Goal: Find contact information: Find contact information

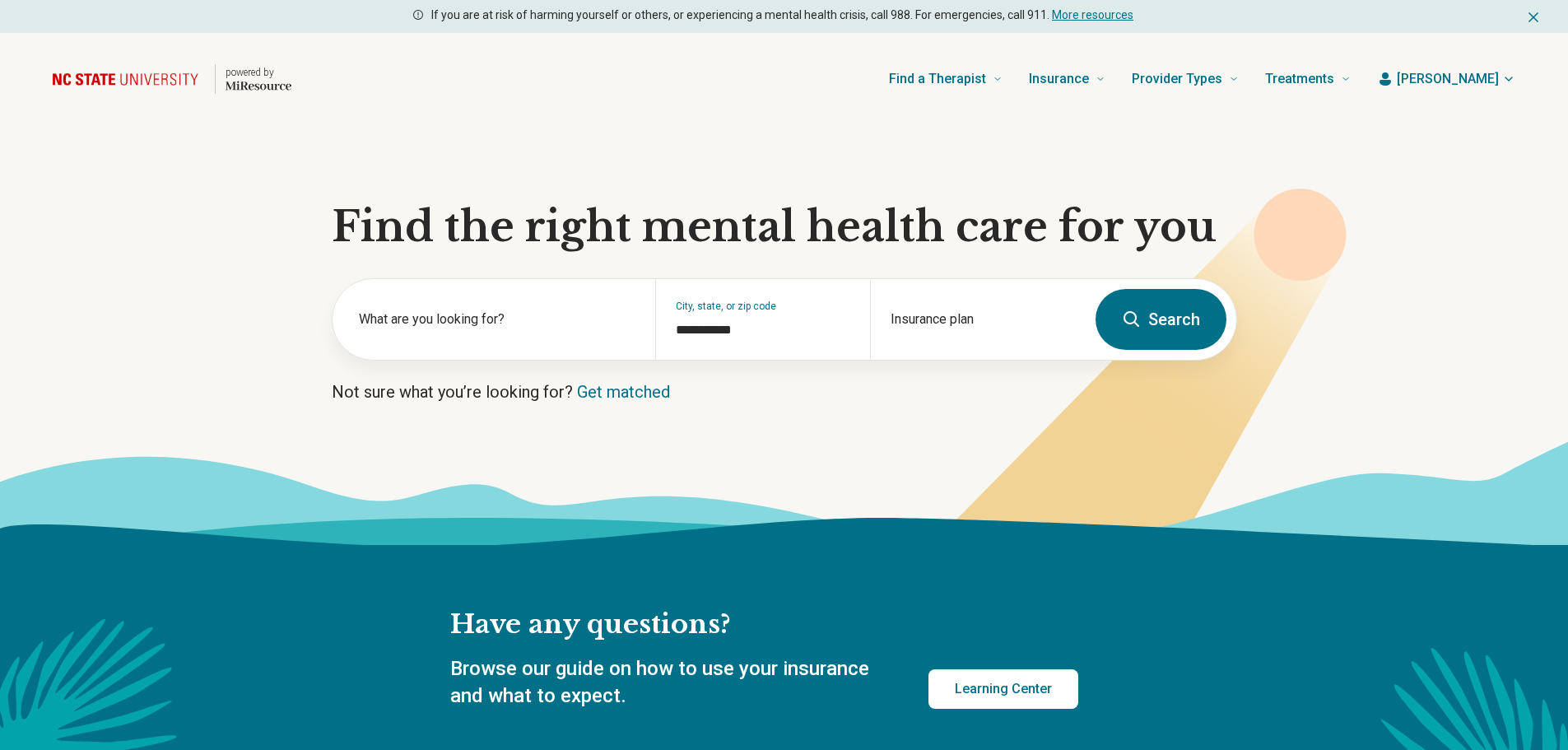
click at [1158, 322] on button "Search" at bounding box center [1161, 318] width 131 height 61
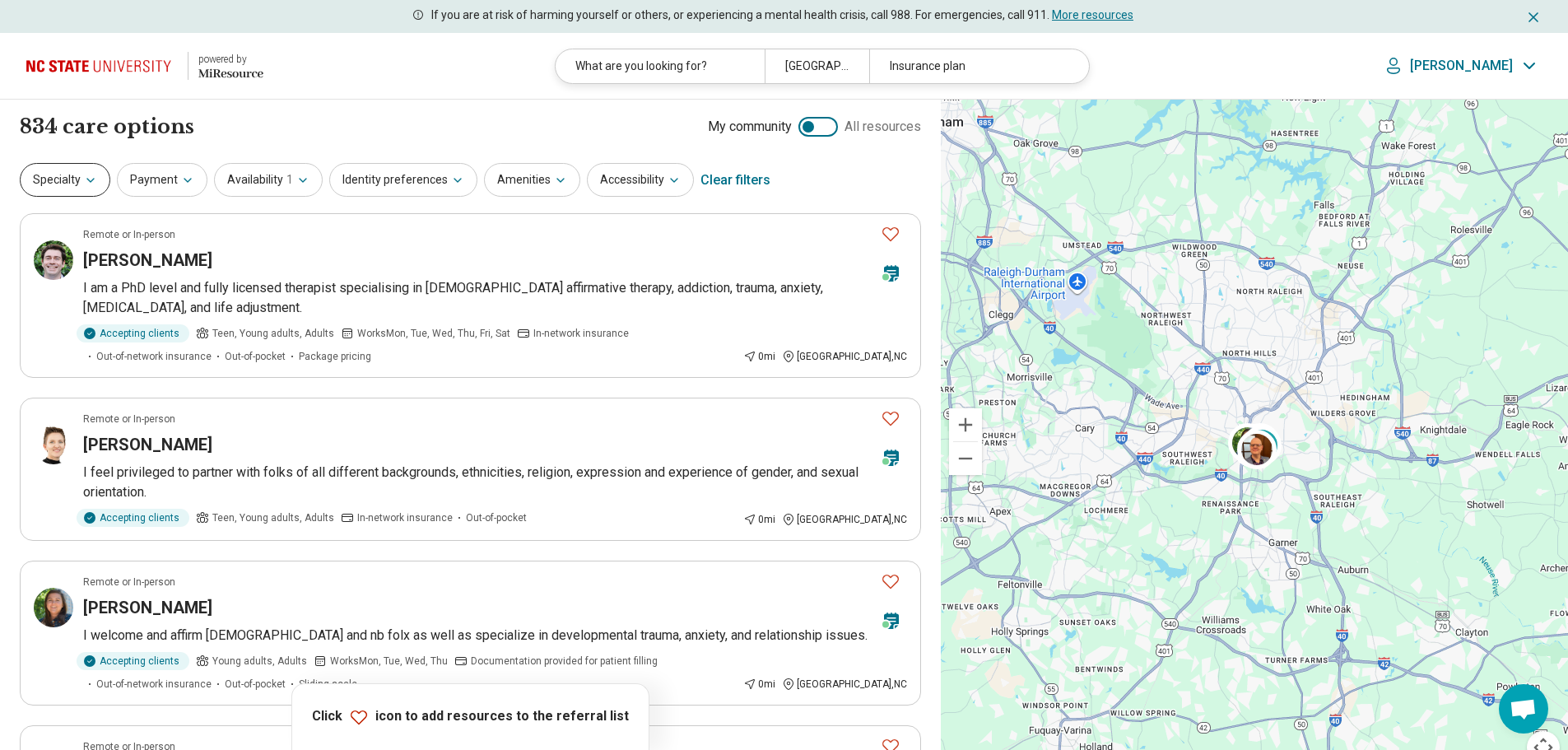
click at [65, 179] on button "Specialty" at bounding box center [65, 180] width 91 height 34
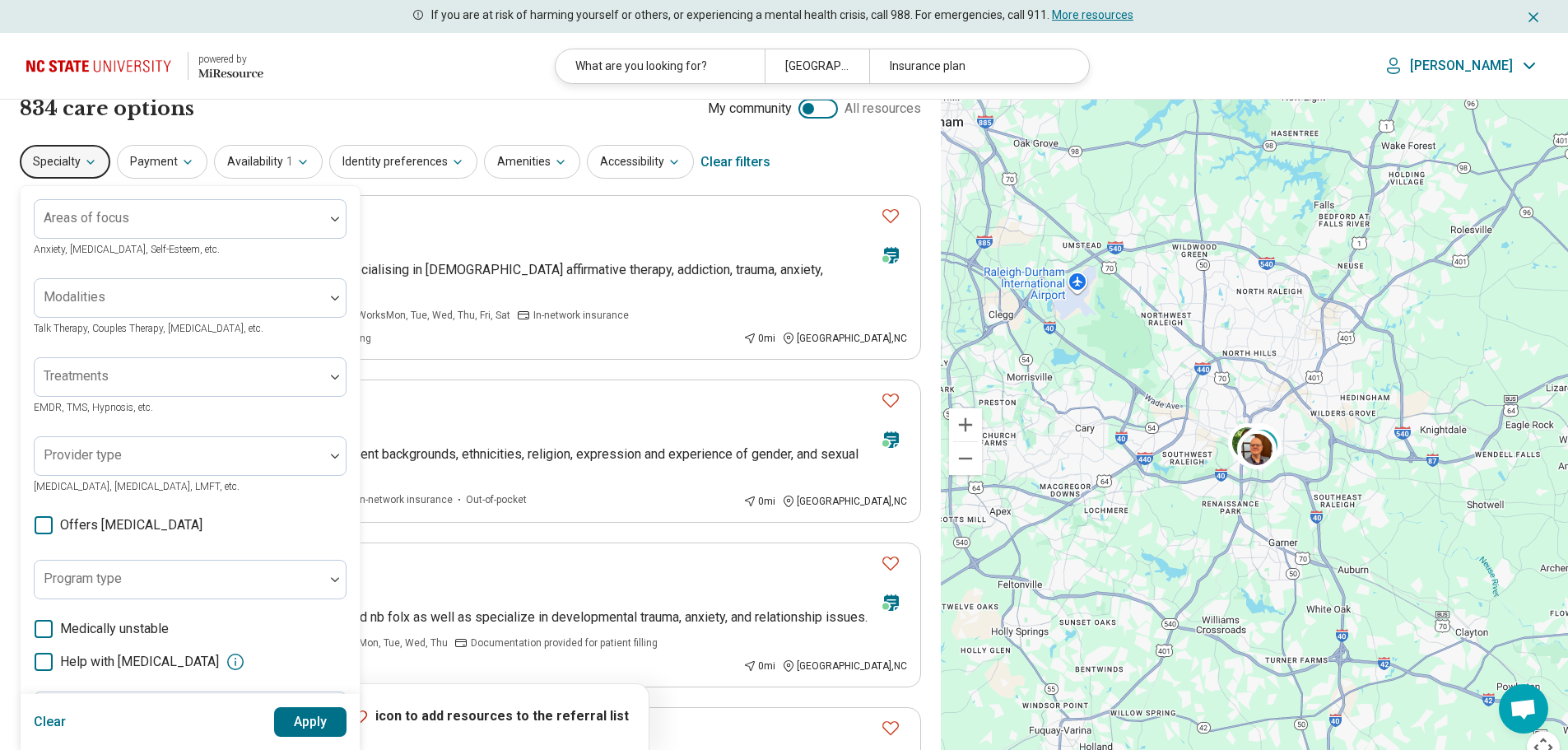
click at [153, 478] on div "Provider type Psychologist, Psychiatrist, LMFT, etc." at bounding box center [190, 465] width 313 height 59
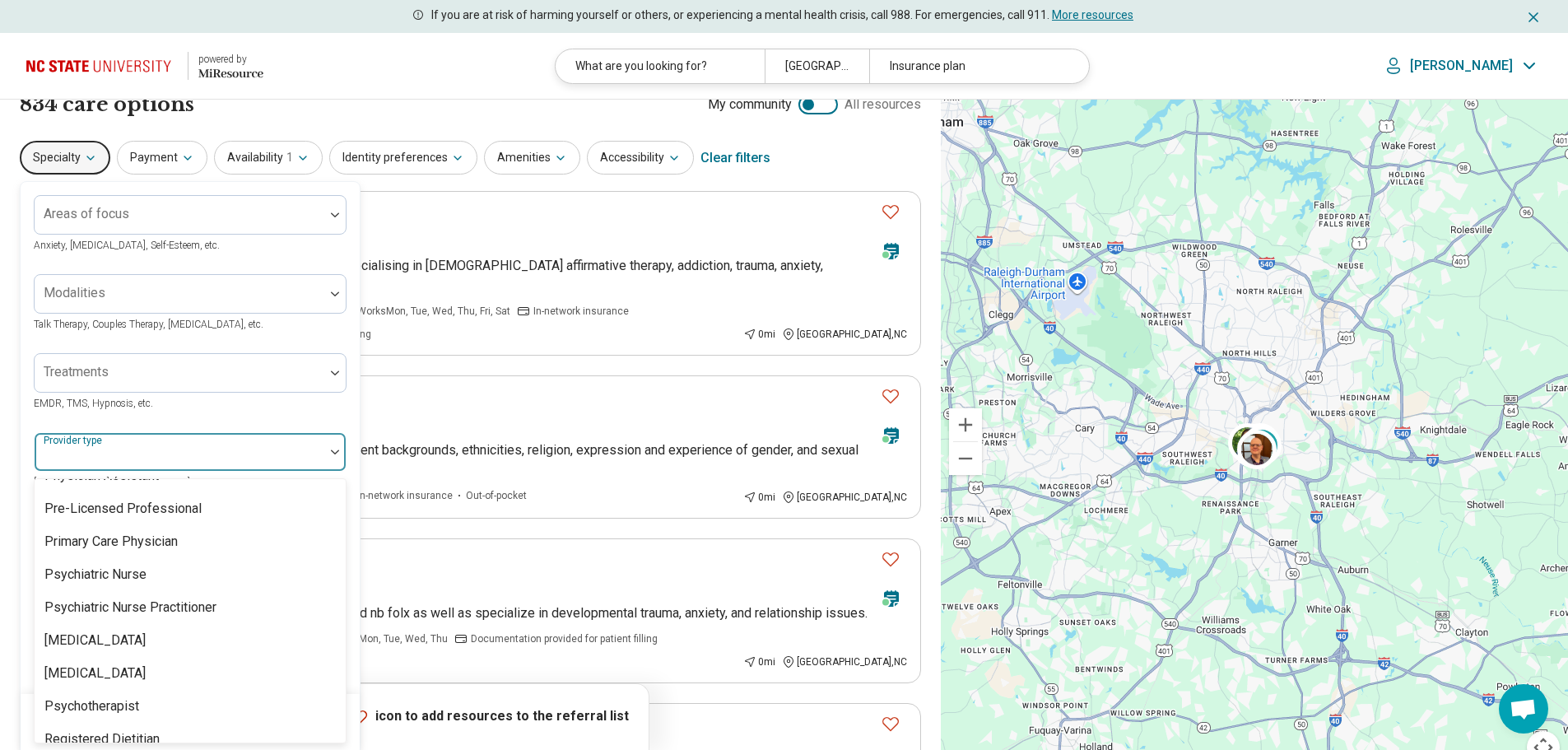
scroll to position [2092, 0]
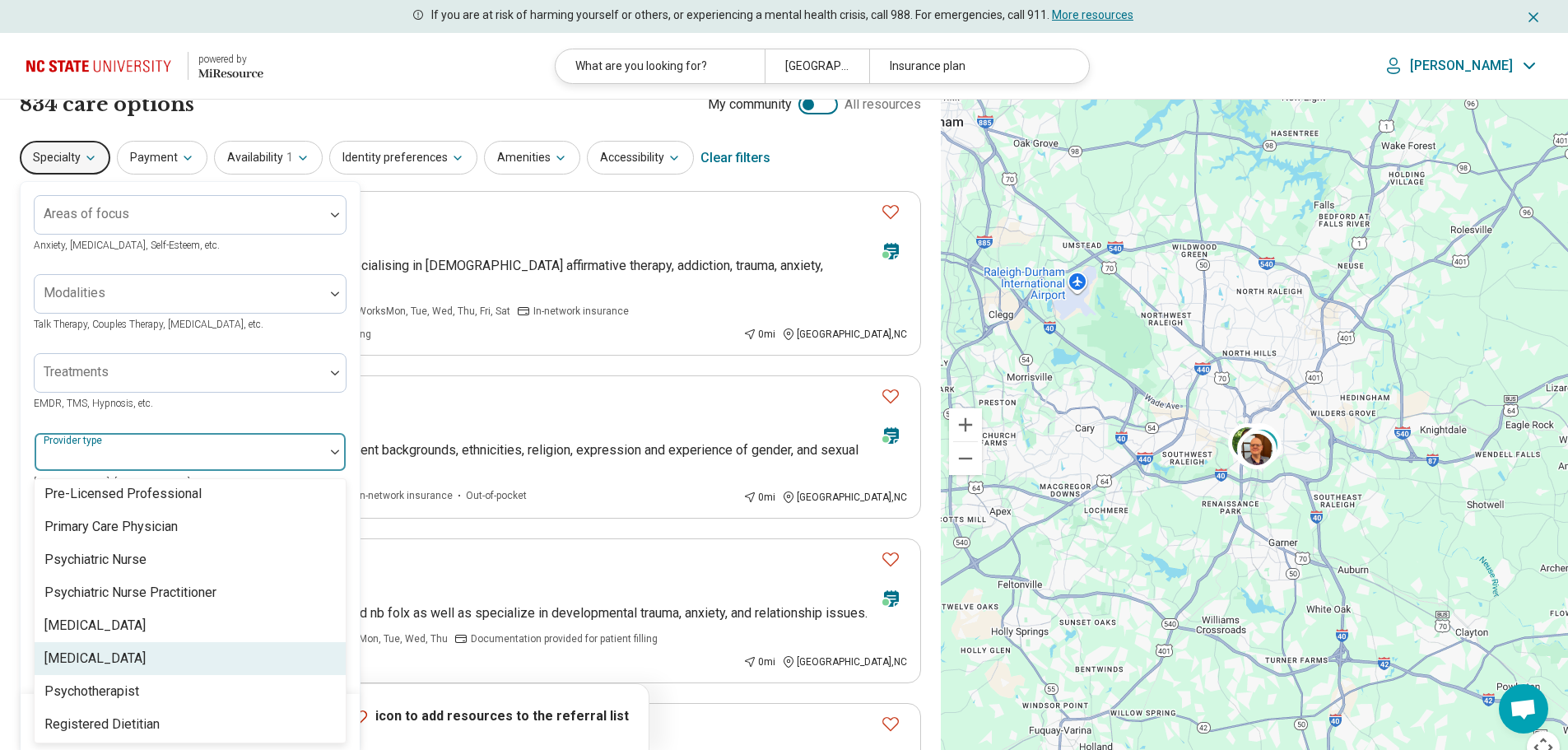
click at [138, 641] on div "[MEDICAL_DATA]" at bounding box center [190, 657] width 311 height 33
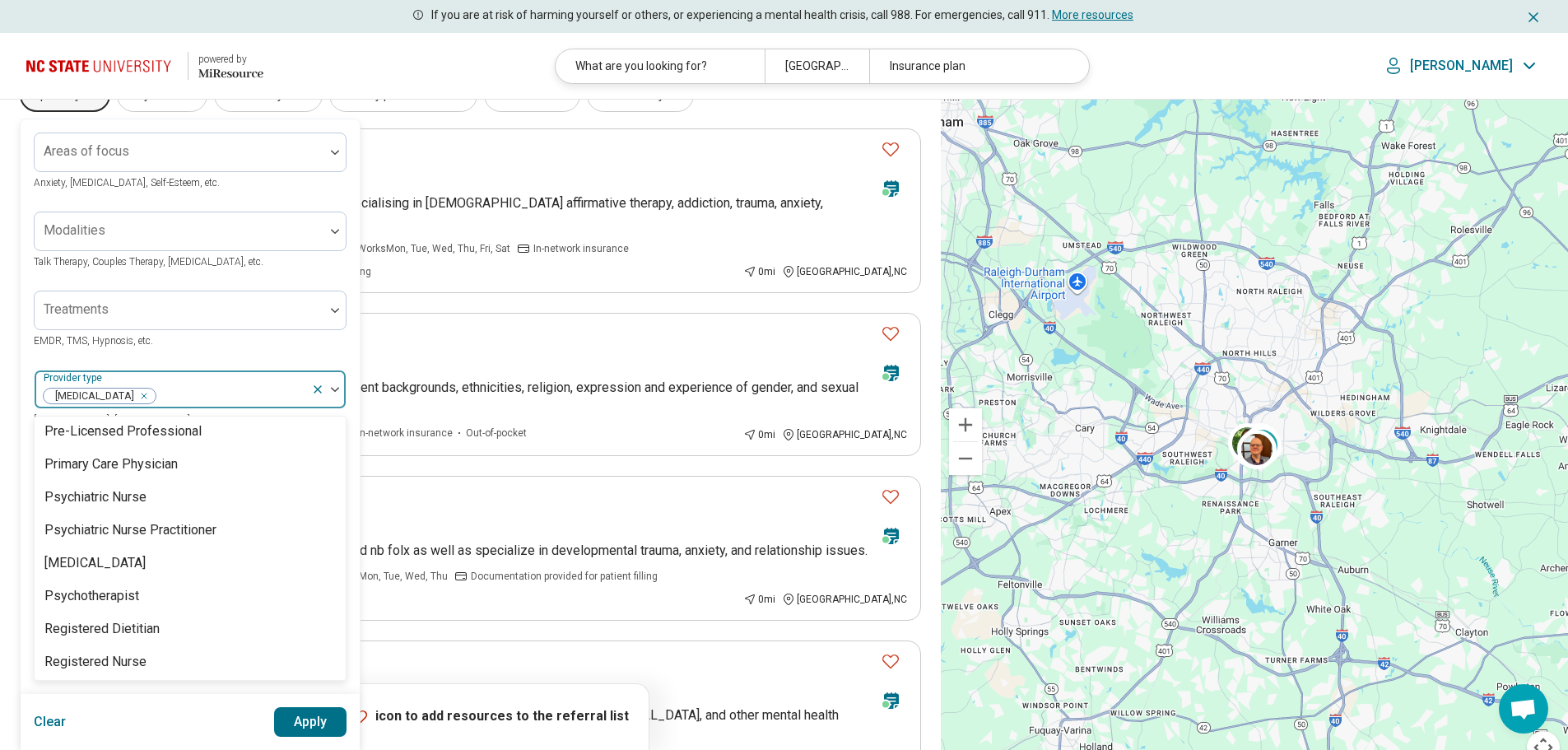
scroll to position [119, 0]
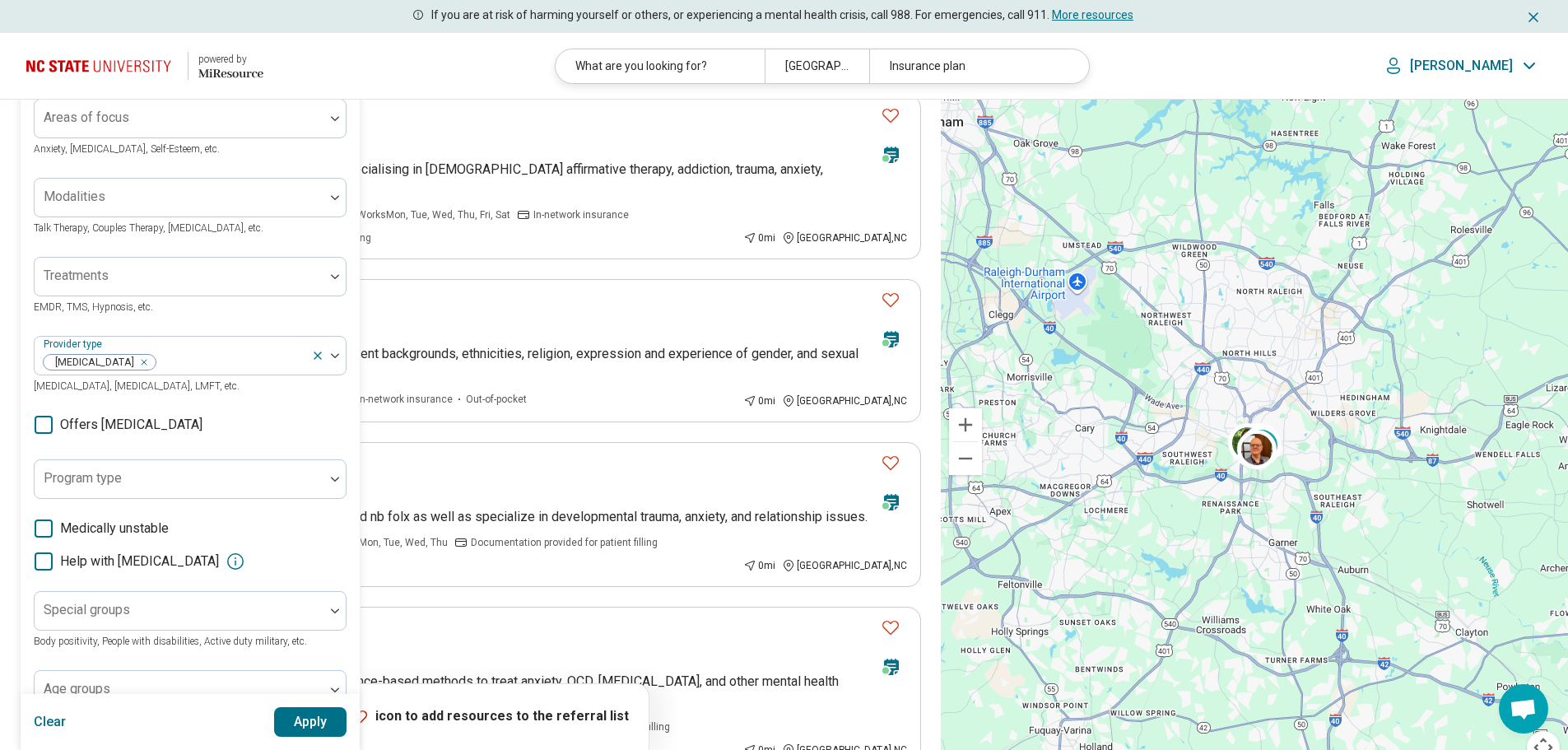
click at [296, 714] on button "Apply" at bounding box center [311, 722] width 73 height 30
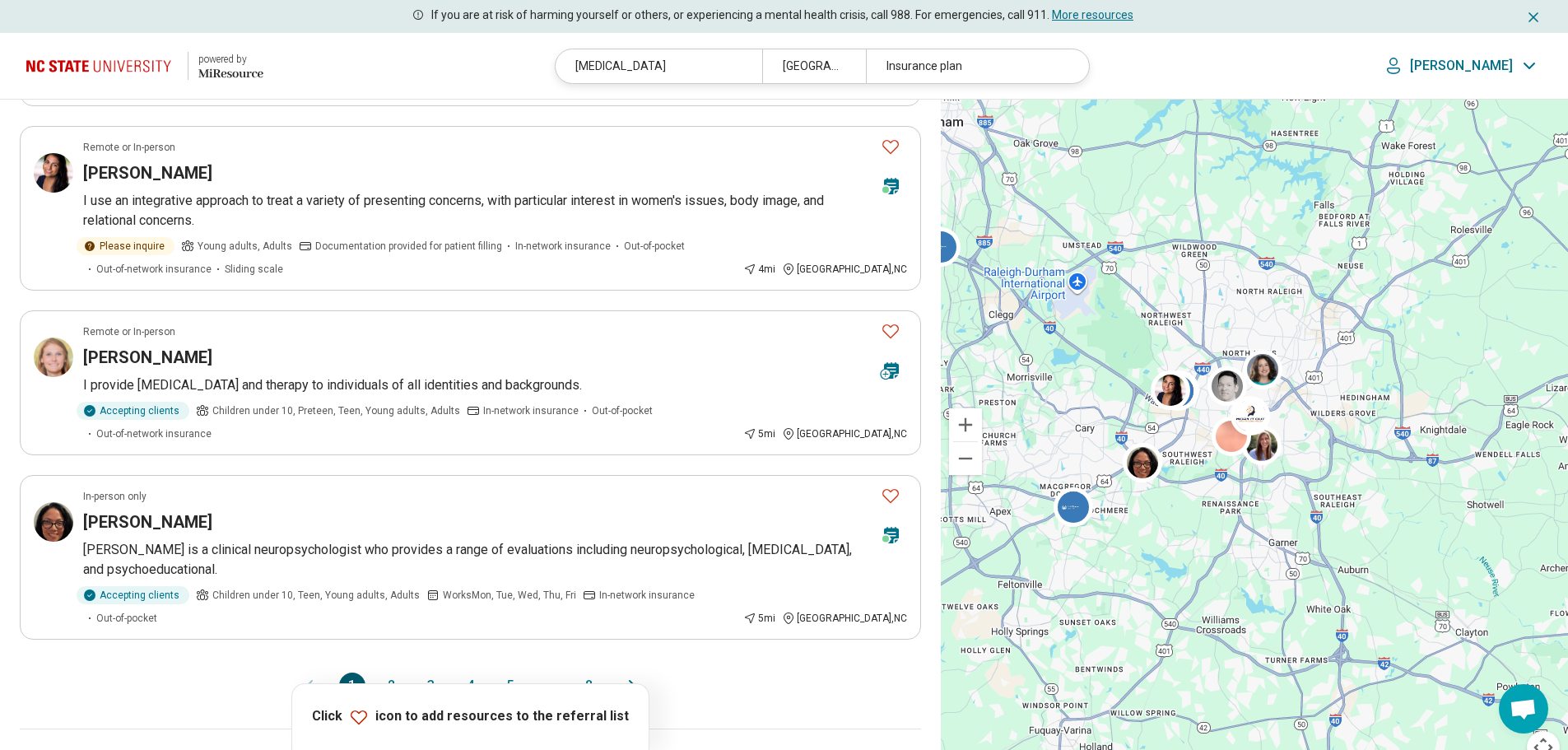
scroll to position [1303, 0]
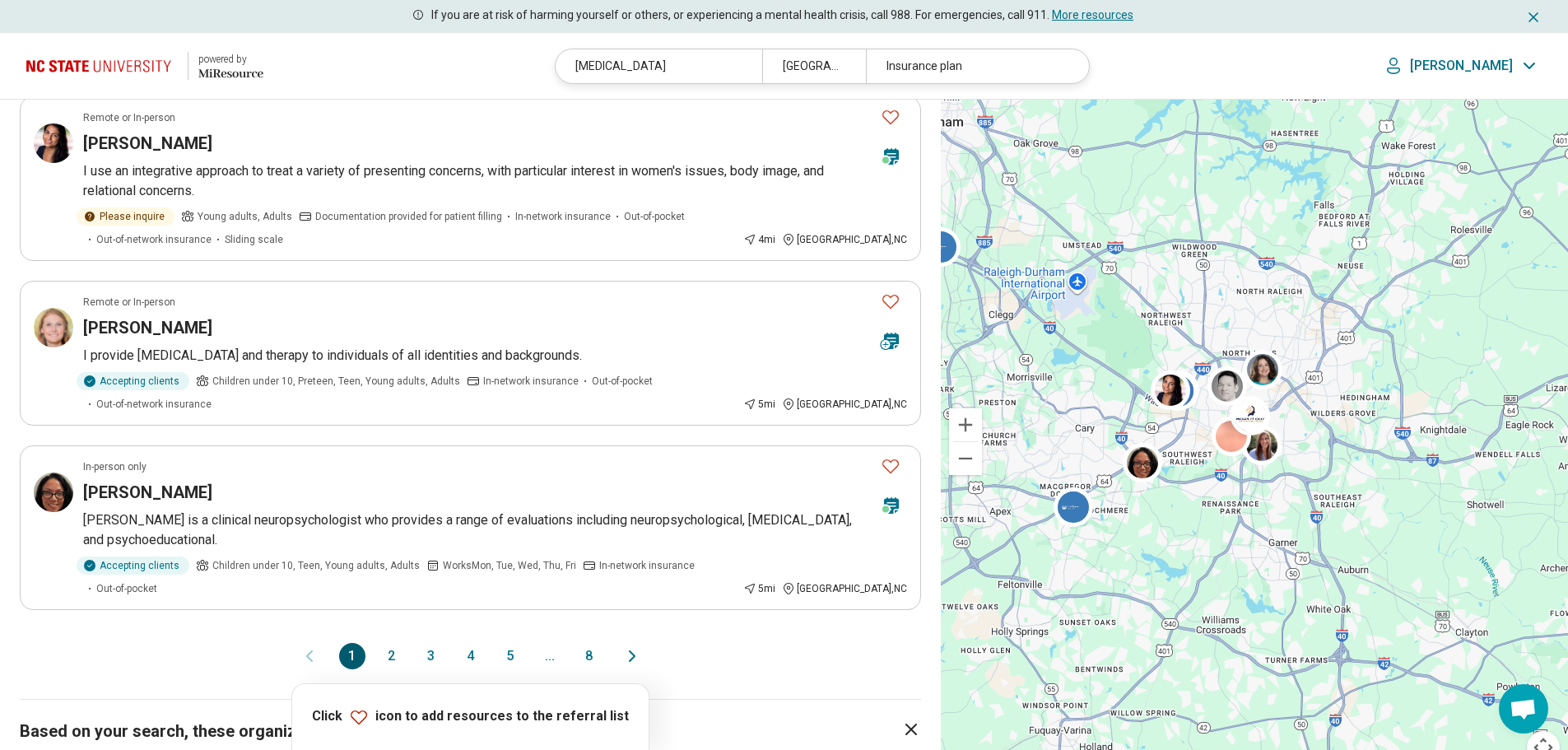
click at [511, 642] on button "5" at bounding box center [510, 655] width 26 height 26
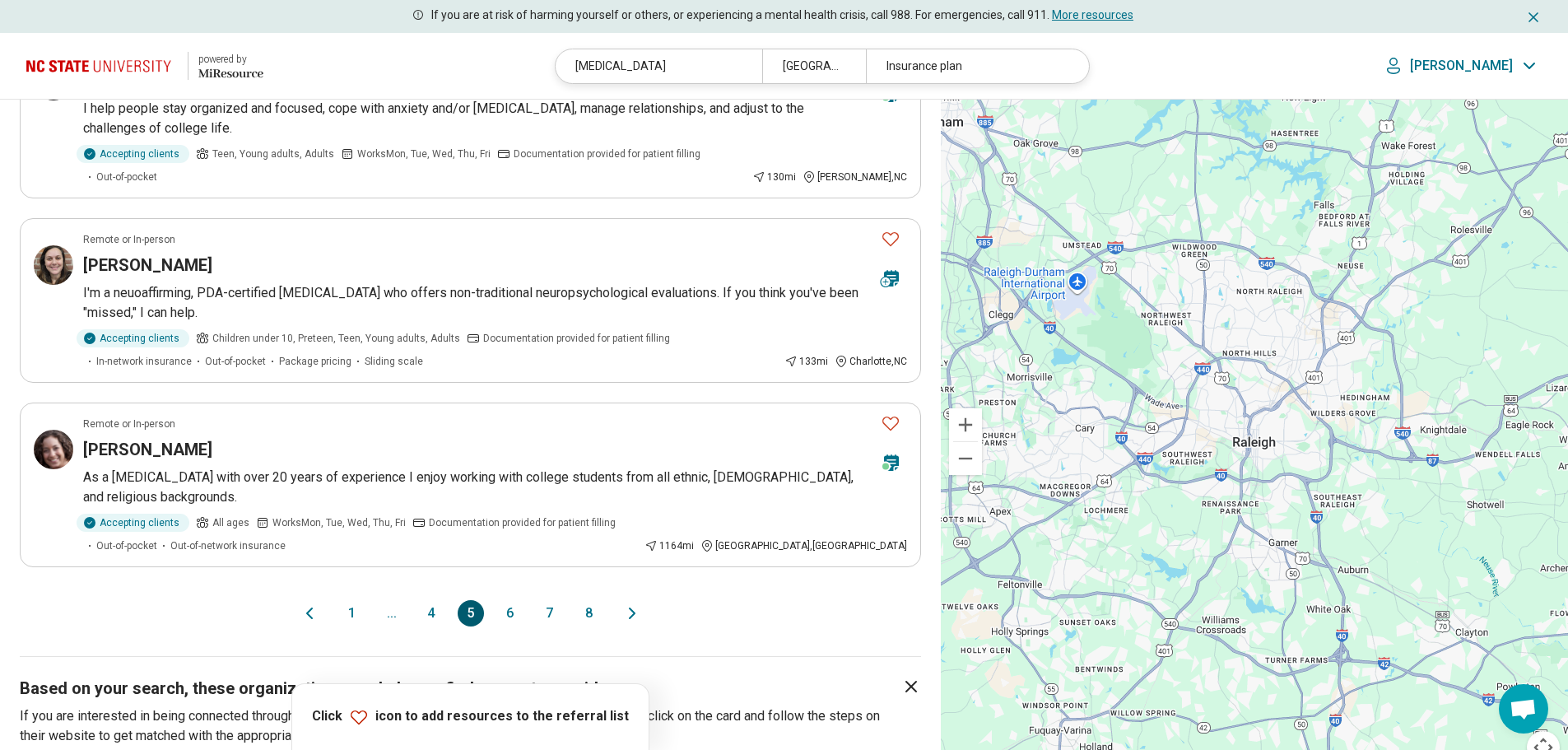
scroll to position [1320, 0]
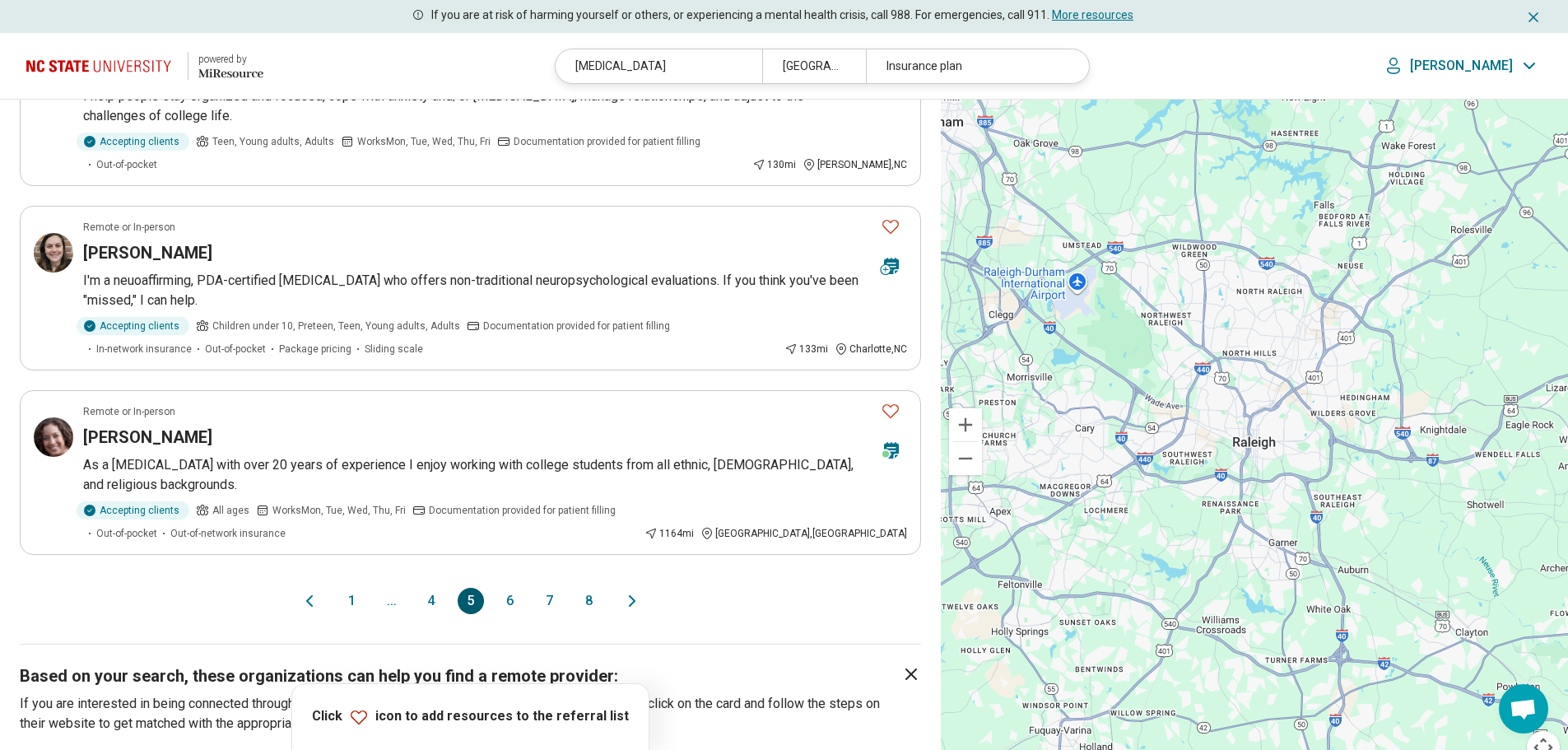
click at [509, 587] on button "6" at bounding box center [510, 600] width 26 height 26
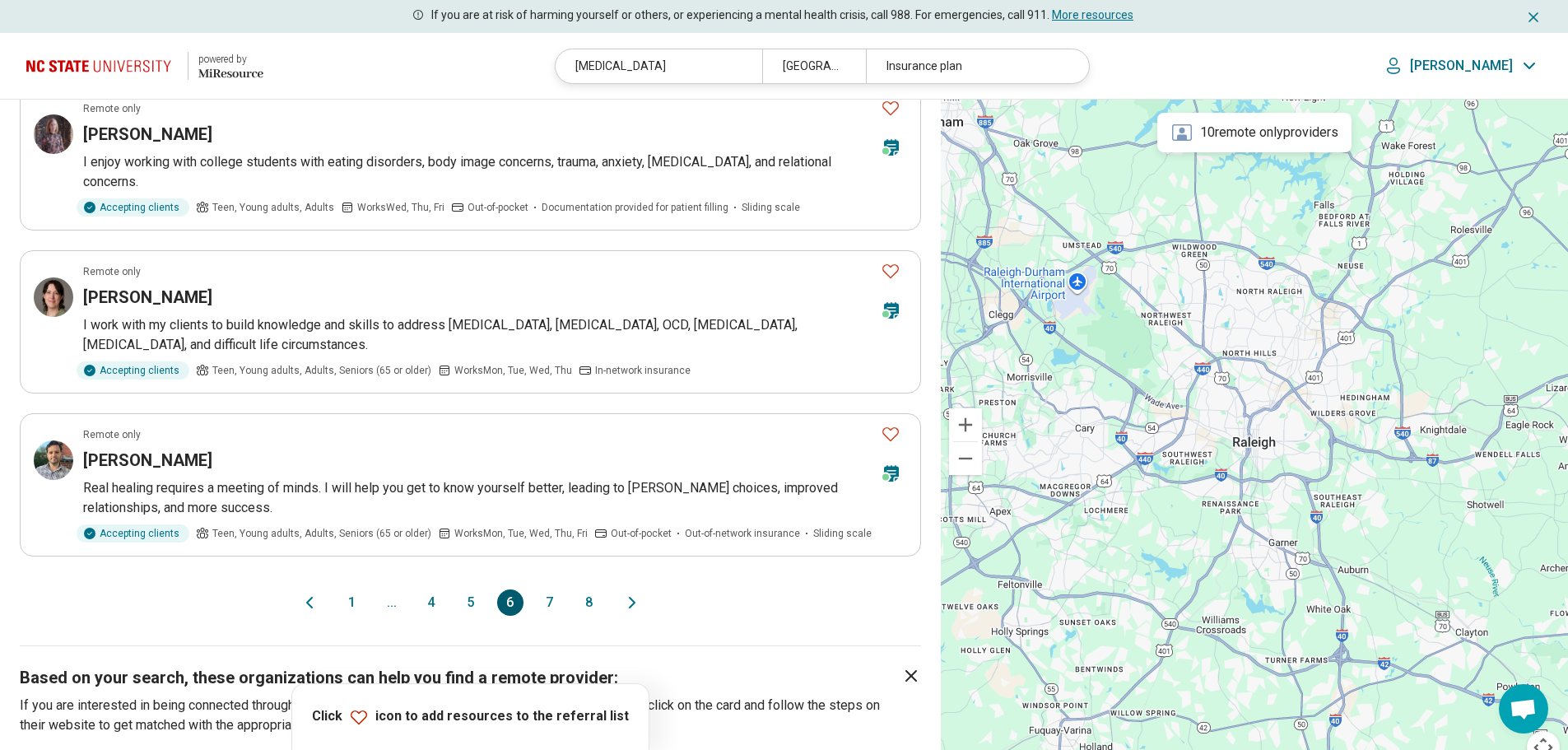
scroll to position [1292, 0]
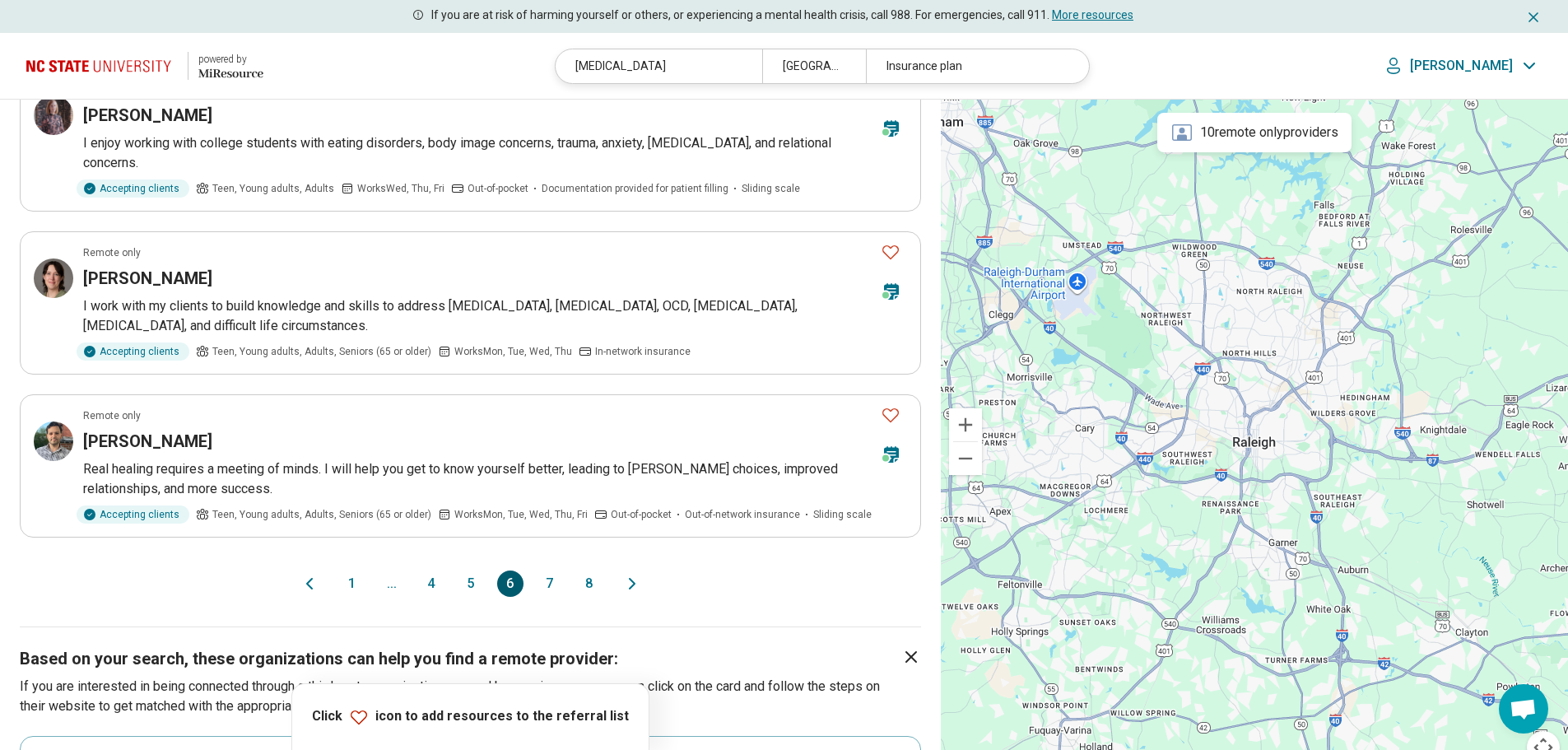
click at [542, 570] on button "7" at bounding box center [550, 583] width 26 height 26
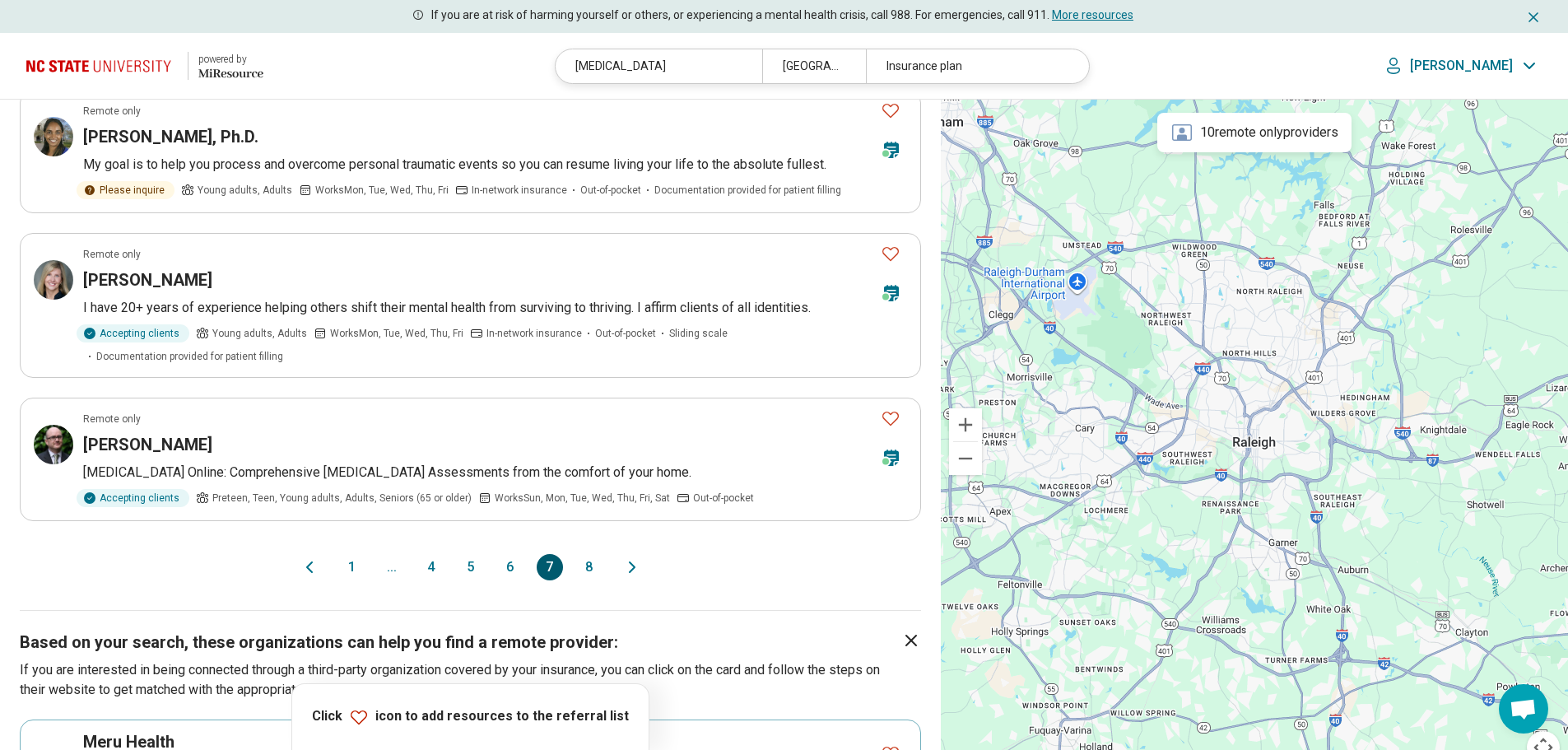
scroll to position [1333, 0]
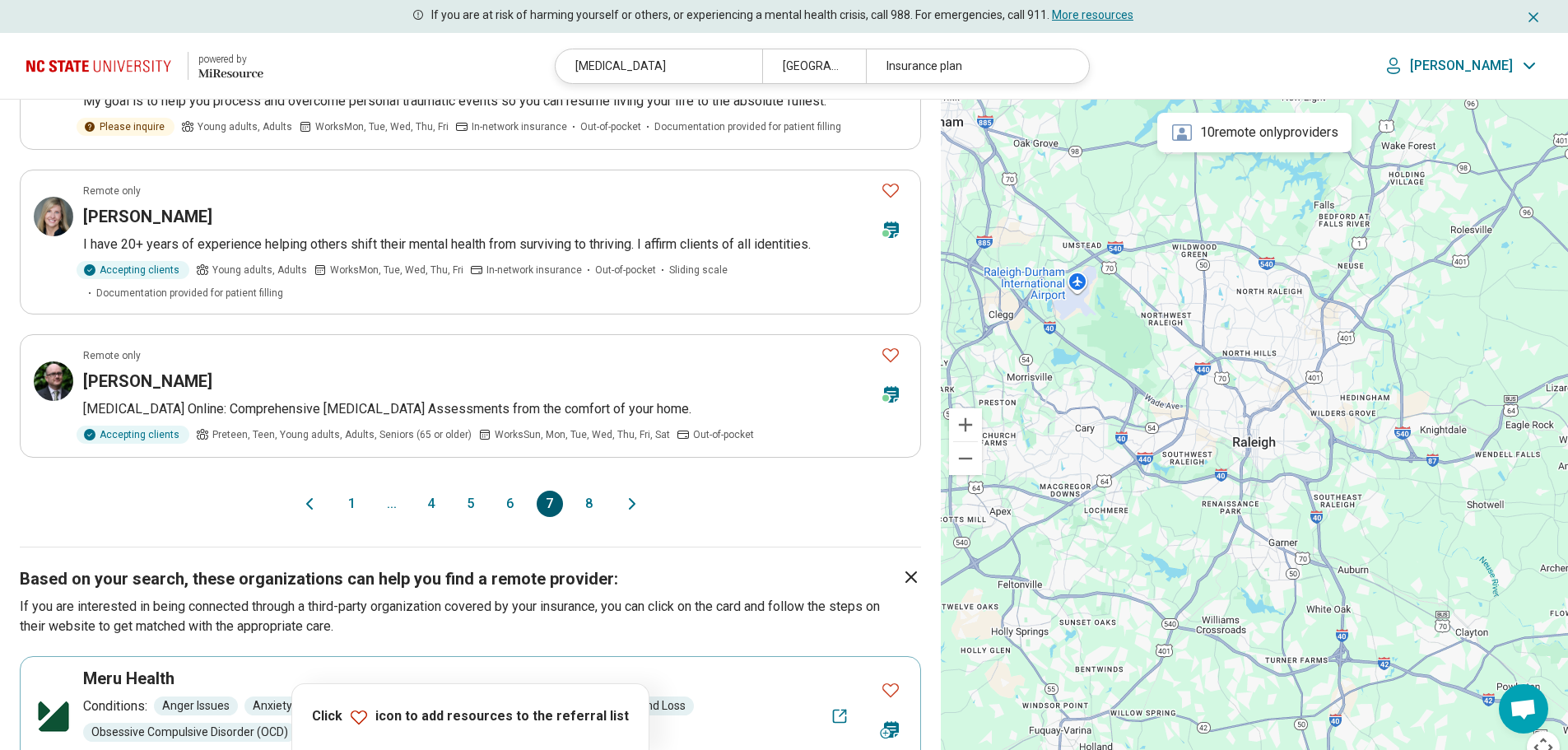
click at [585, 498] on button "8" at bounding box center [589, 504] width 26 height 26
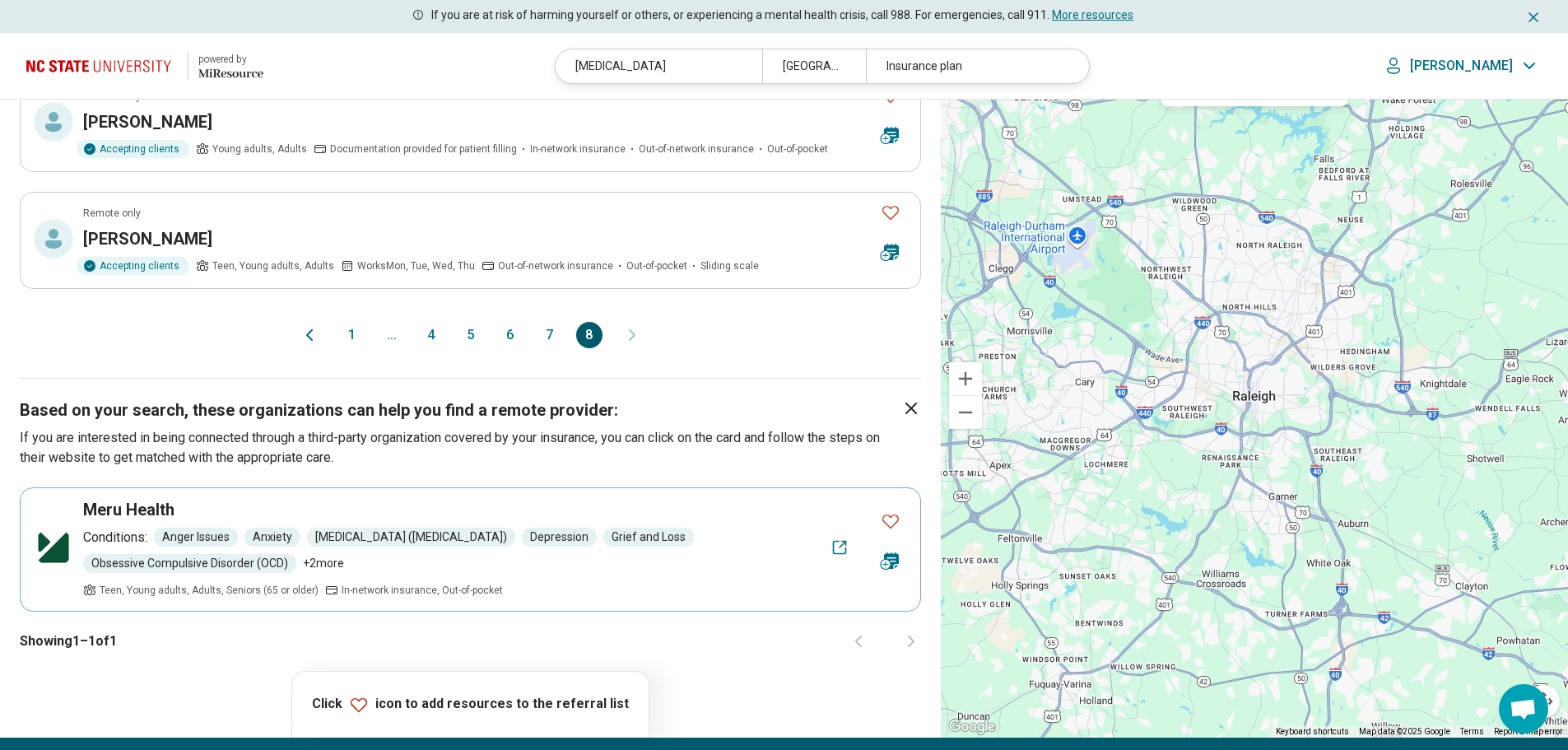
scroll to position [727, 0]
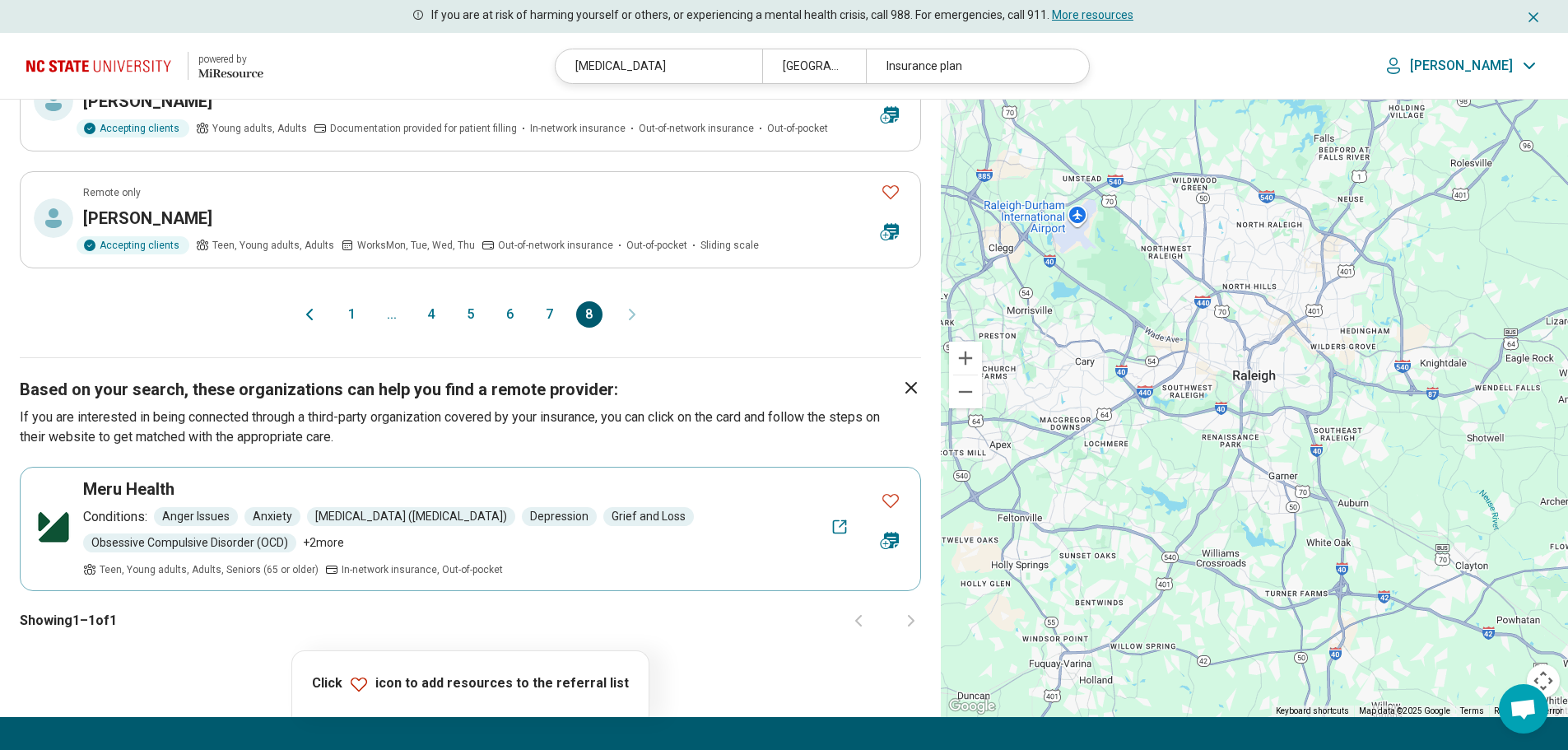
click at [432, 301] on button "4" at bounding box center [431, 315] width 26 height 26
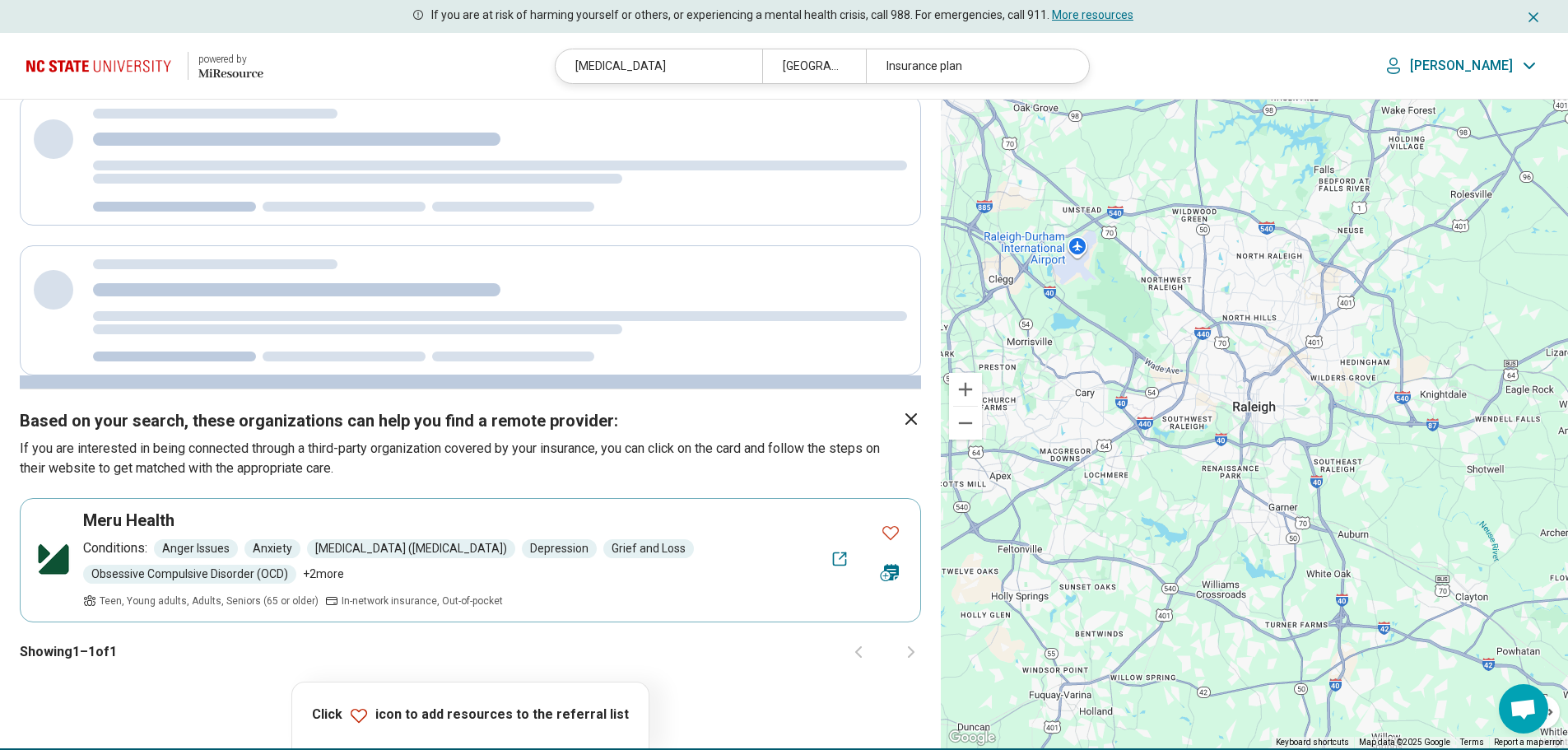
scroll to position [0, 0]
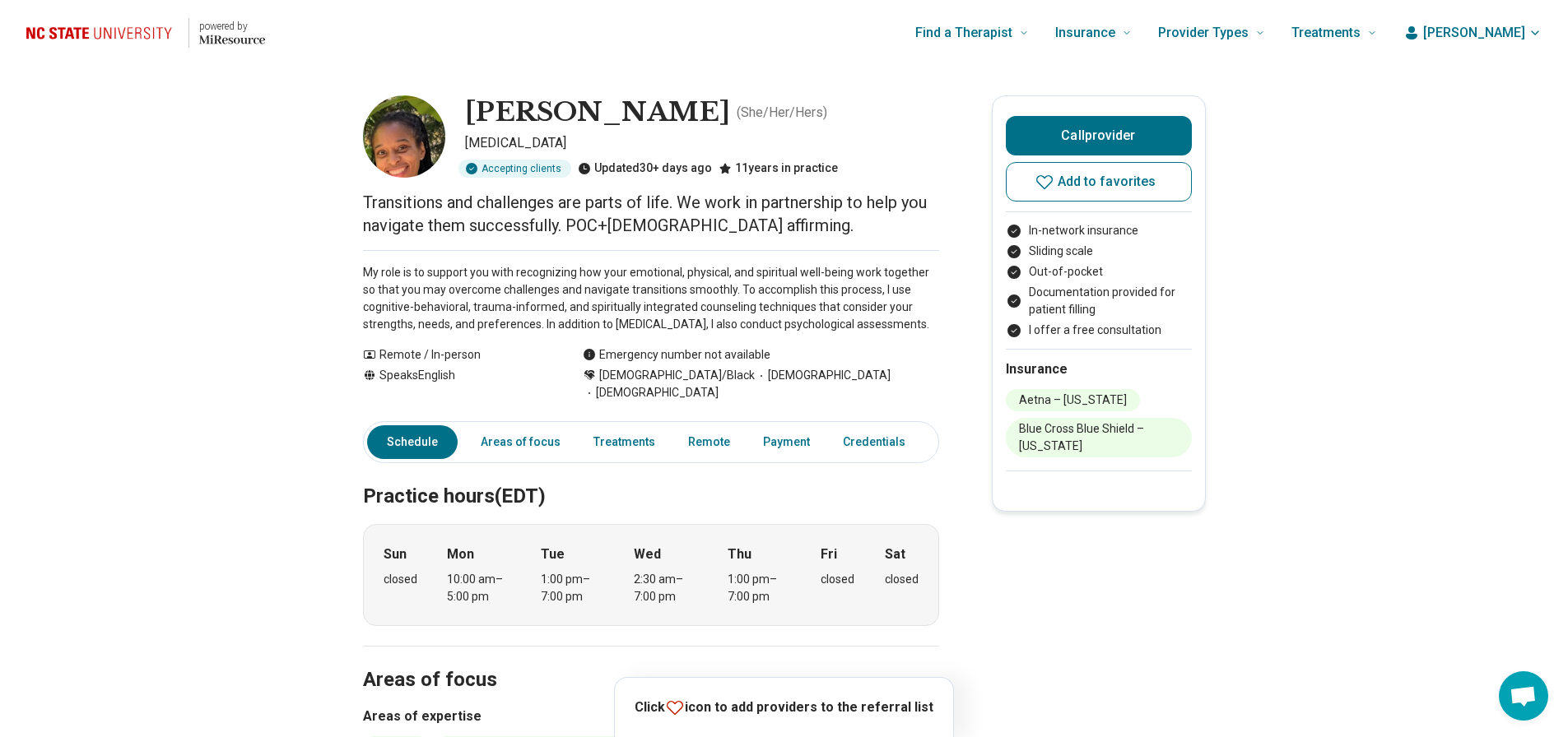
drag, startPoint x: 674, startPoint y: 107, endPoint x: 471, endPoint y: 94, distance: 203.4
copy h1 "[PERSON_NAME]"
drag, startPoint x: 679, startPoint y: 105, endPoint x: 463, endPoint y: 106, distance: 216.0
click at [463, 106] on div "[PERSON_NAME] ( She/Her/Hers ) [MEDICAL_DATA] Accepting clients Updated 30+ day…" at bounding box center [651, 137] width 576 height 82
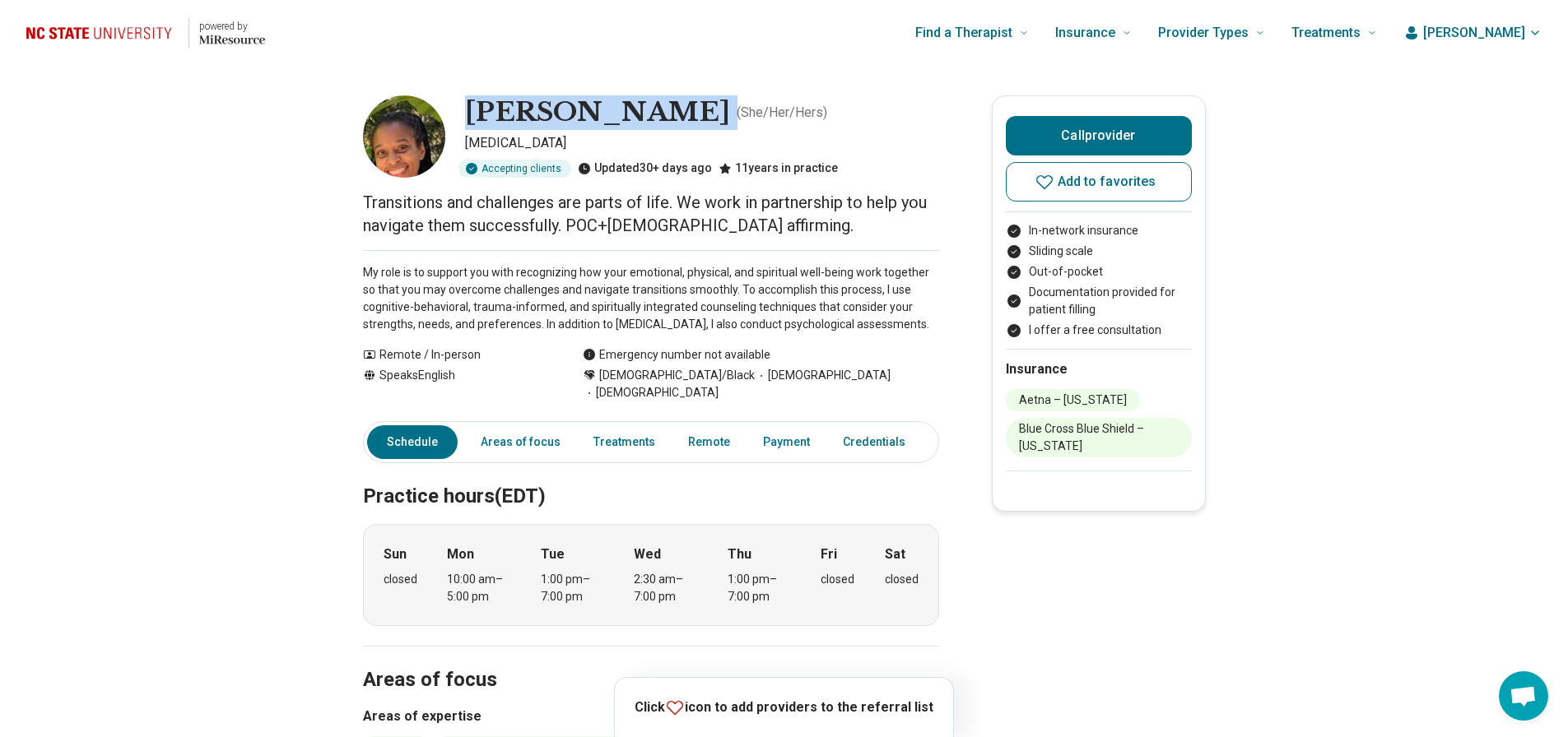
copy h1 "[PERSON_NAME]"
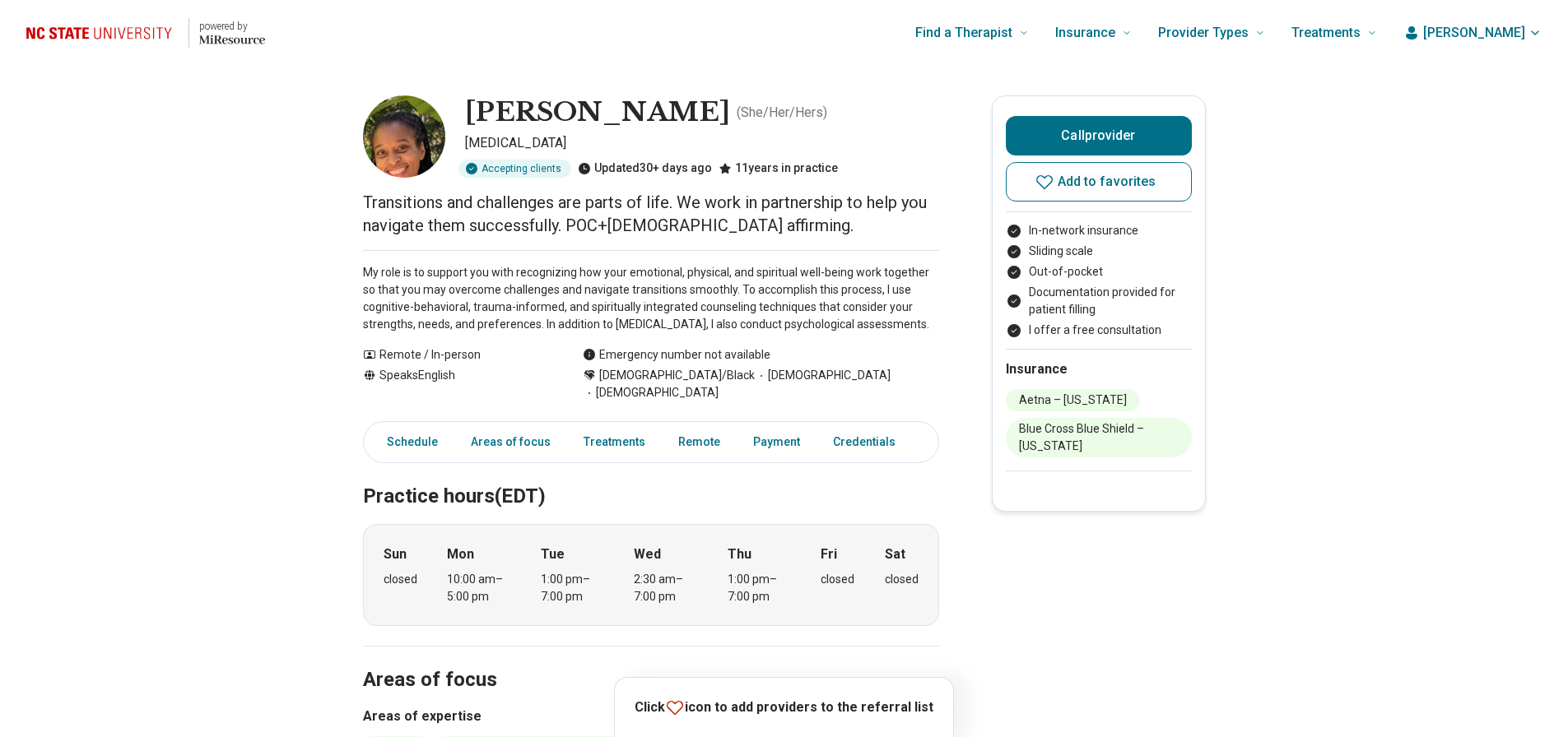
click at [1139, 115] on div "Call provider Add to favorites In-network insurance Sliding scale Out-of-pocket…" at bounding box center [1099, 303] width 214 height 417
click at [1137, 129] on button "Call provider" at bounding box center [1099, 136] width 186 height 39
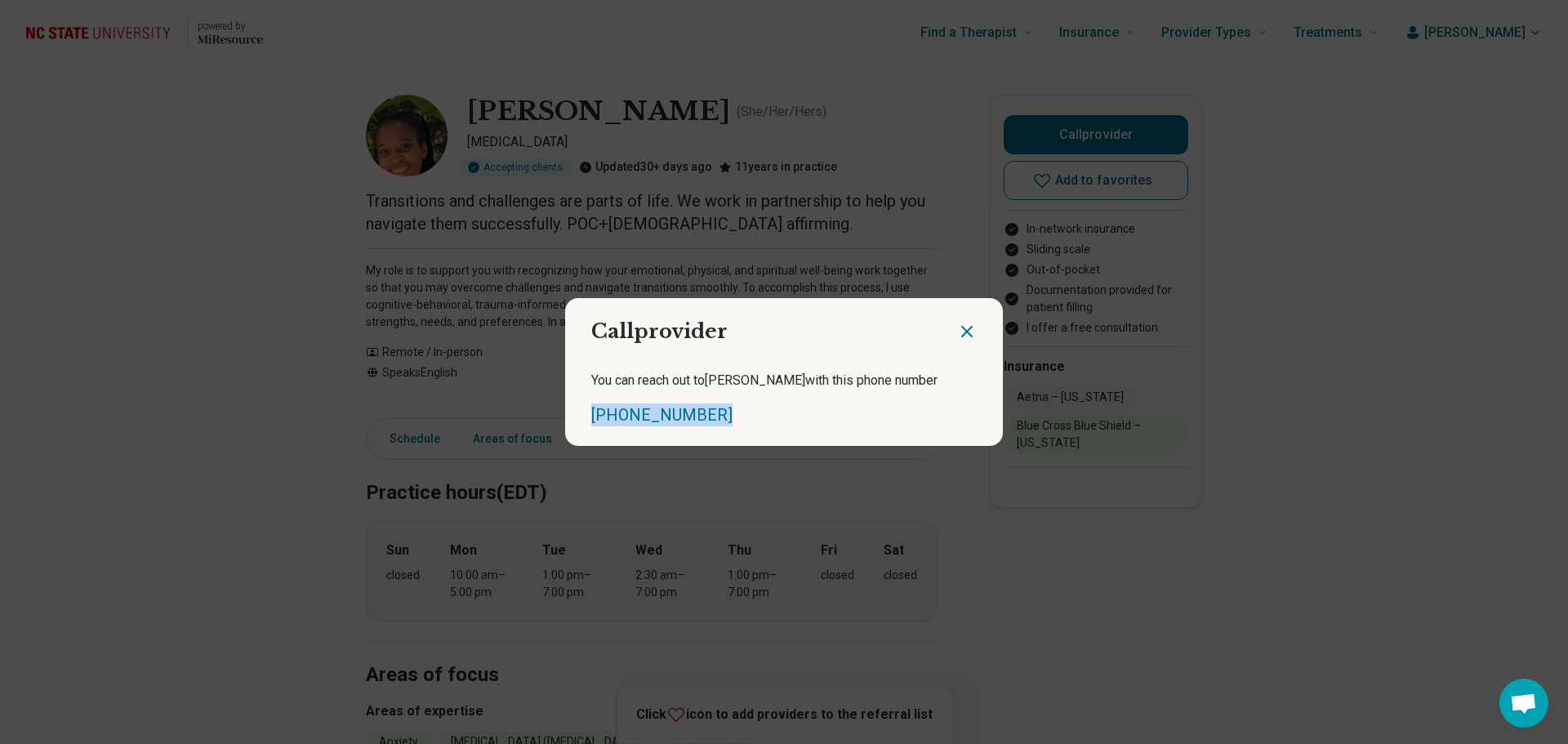
drag, startPoint x: 705, startPoint y: 407, endPoint x: 575, endPoint y: 405, distance: 130.0
click at [573, 398] on div "You can reach out to [PERSON_NAME] with this phone number [PHONE_NUMBER]" at bounding box center [784, 398] width 438 height 95
drag, startPoint x: 624, startPoint y: 403, endPoint x: 961, endPoint y: 326, distance: 345.7
click at [961, 326] on icon "Close dialog" at bounding box center [967, 331] width 20 height 20
